Goal: Find specific page/section: Find specific page/section

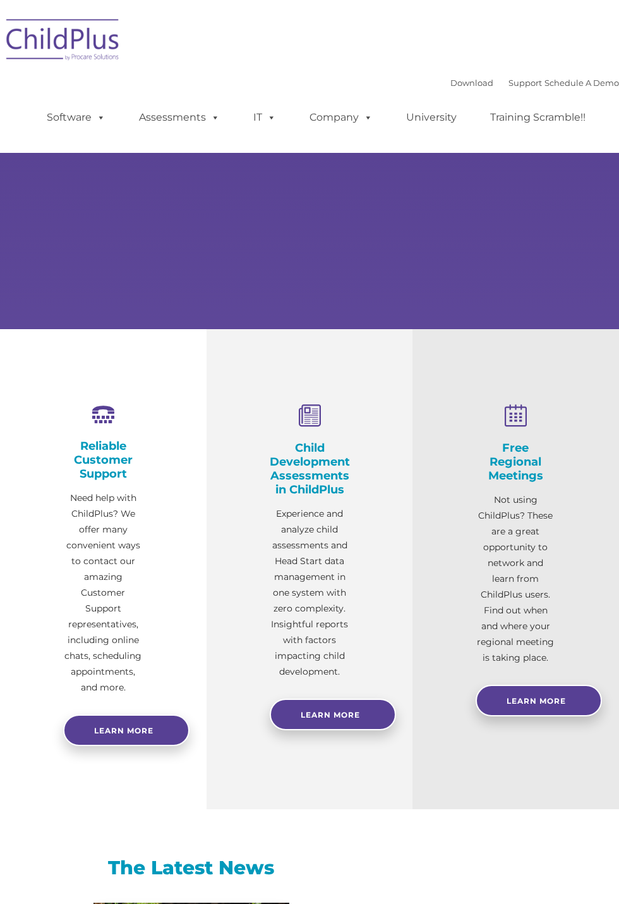
select select "MEDIUM"
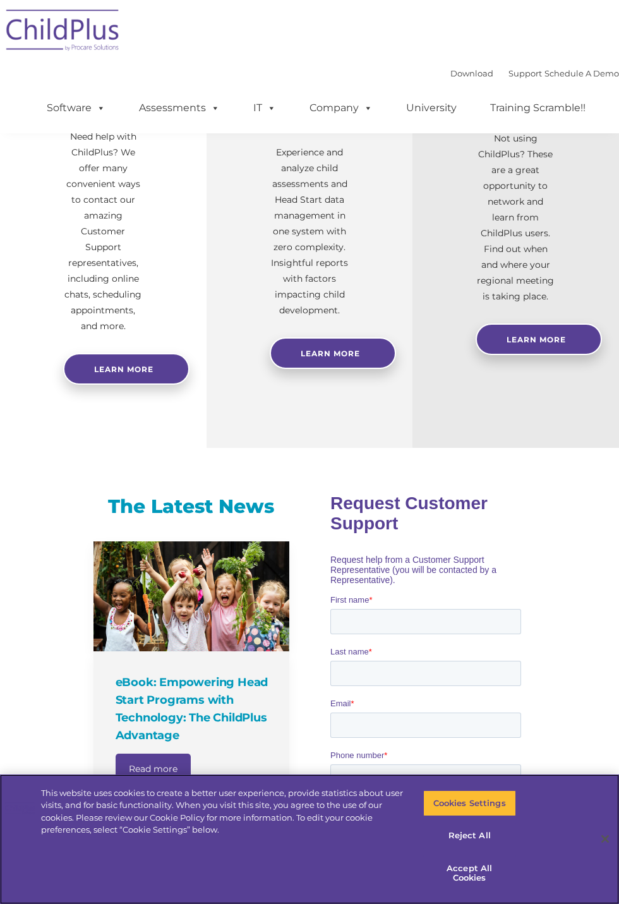
scroll to position [375, 0]
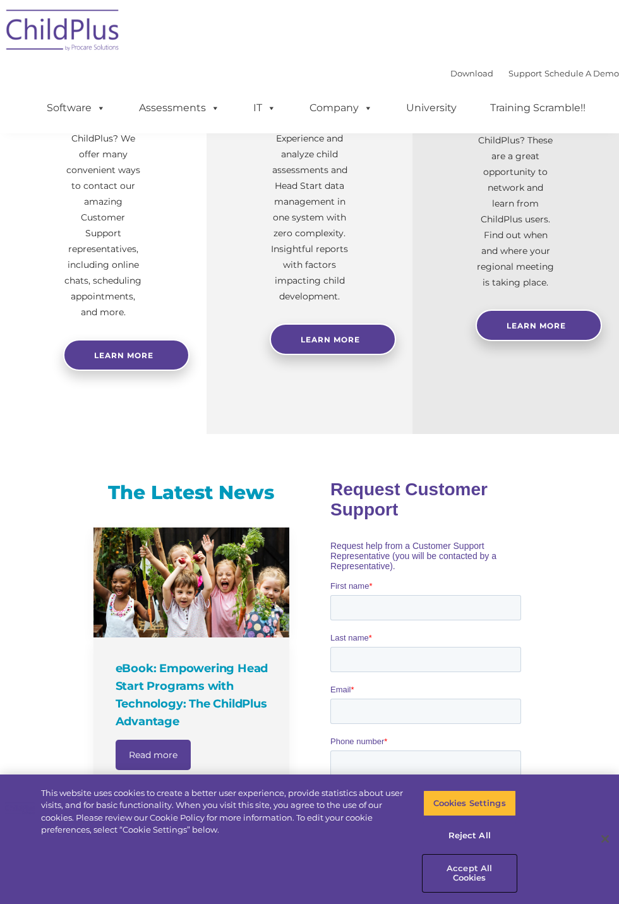
click at [479, 891] on button "Accept All Cookies" at bounding box center [469, 873] width 93 height 36
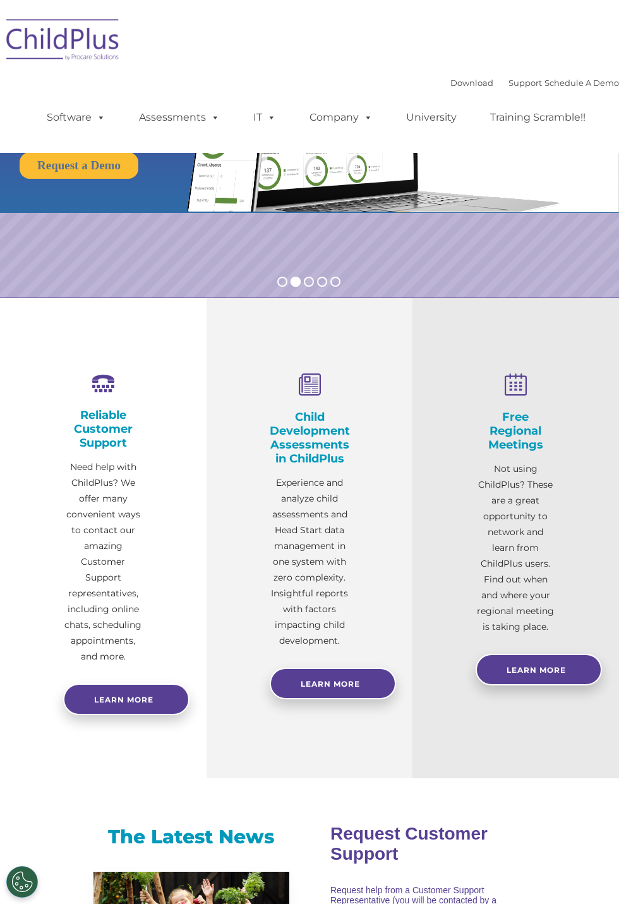
scroll to position [0, 0]
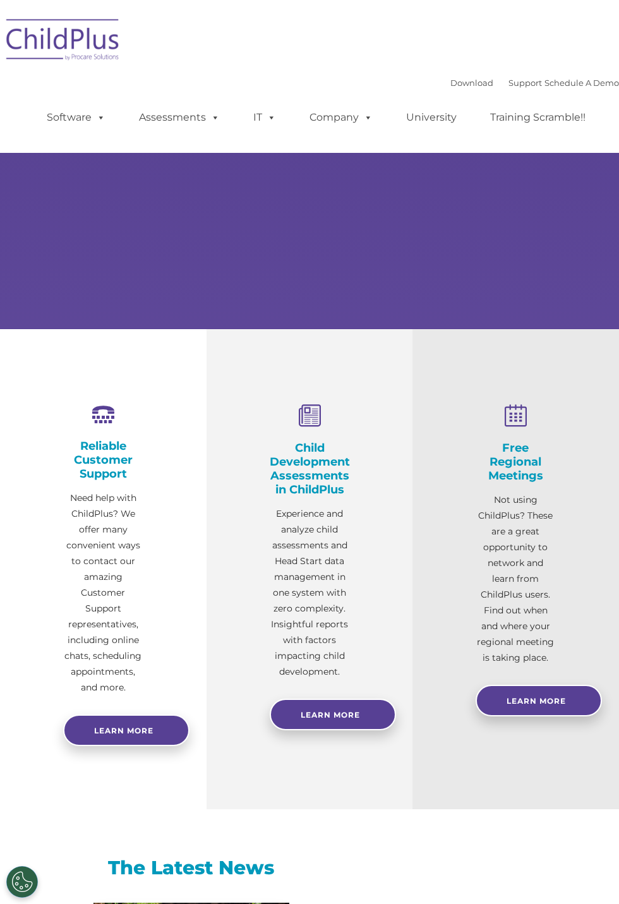
type input ""
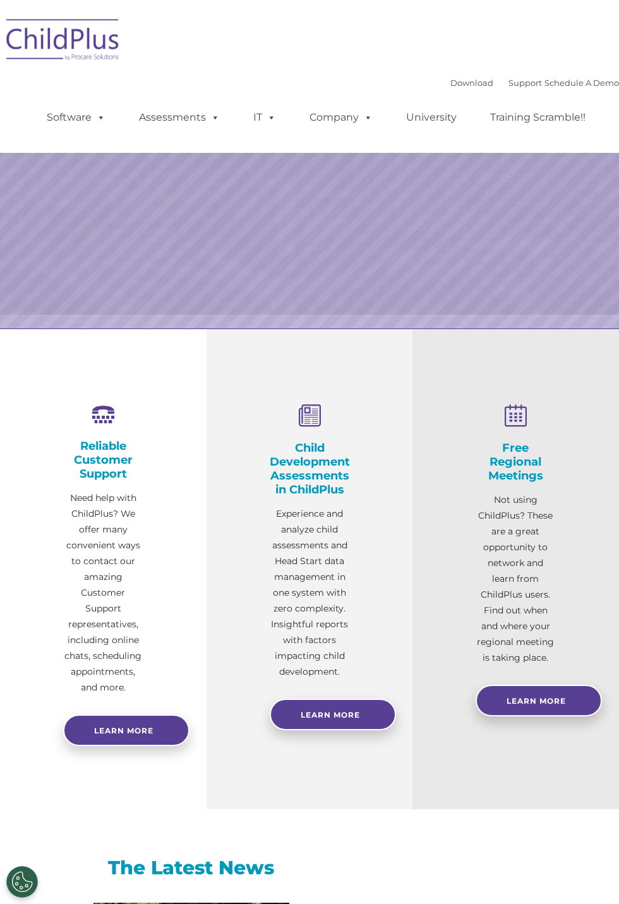
select select "MEDIUM"
